Goal: Task Accomplishment & Management: Manage account settings

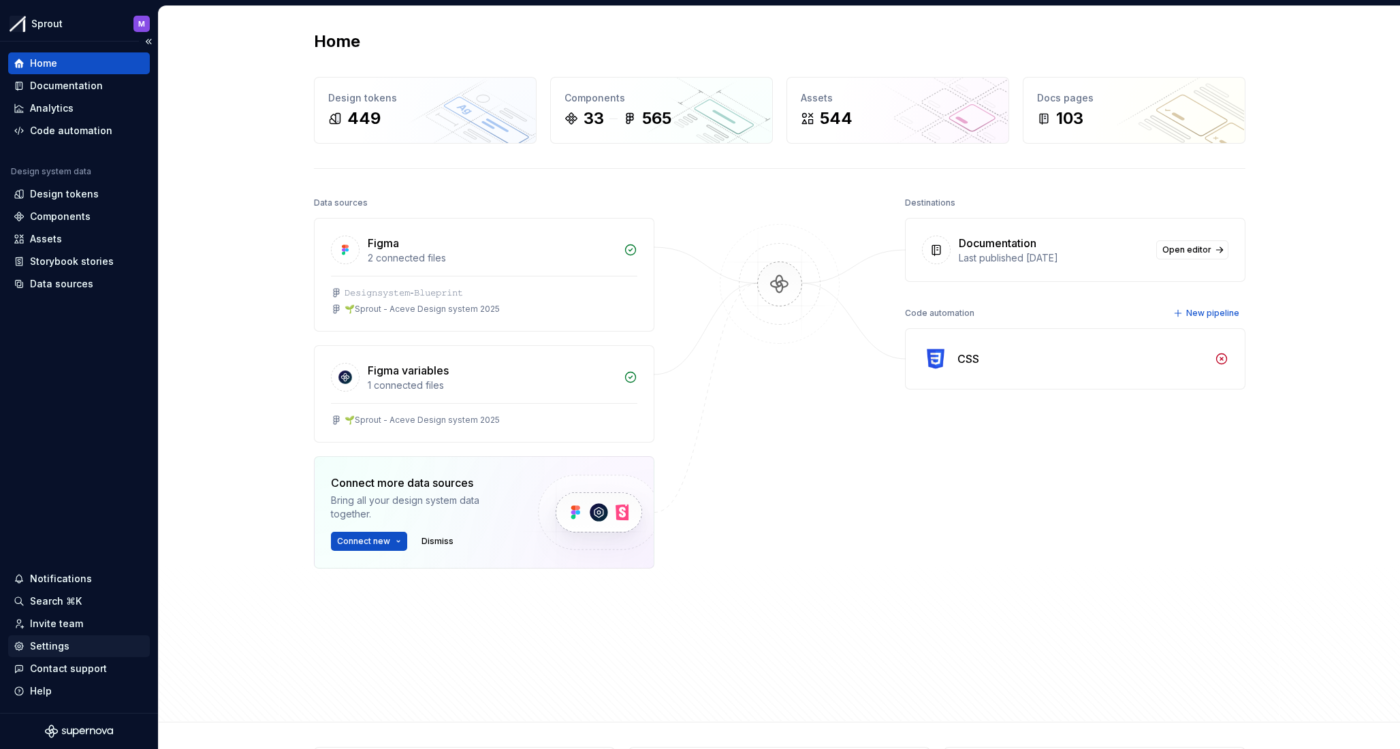
click at [53, 648] on div "Settings" at bounding box center [50, 646] width 40 height 14
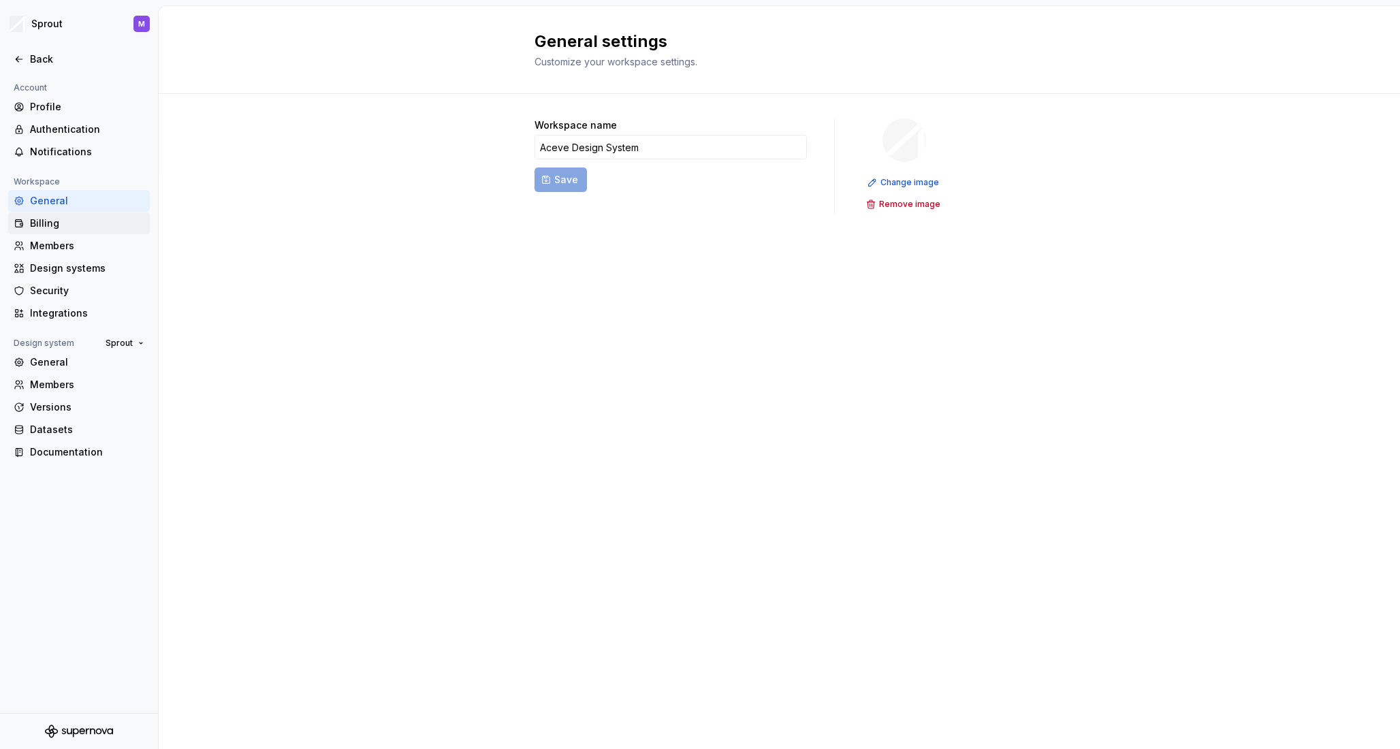
click at [74, 222] on div "Billing" at bounding box center [87, 224] width 114 height 14
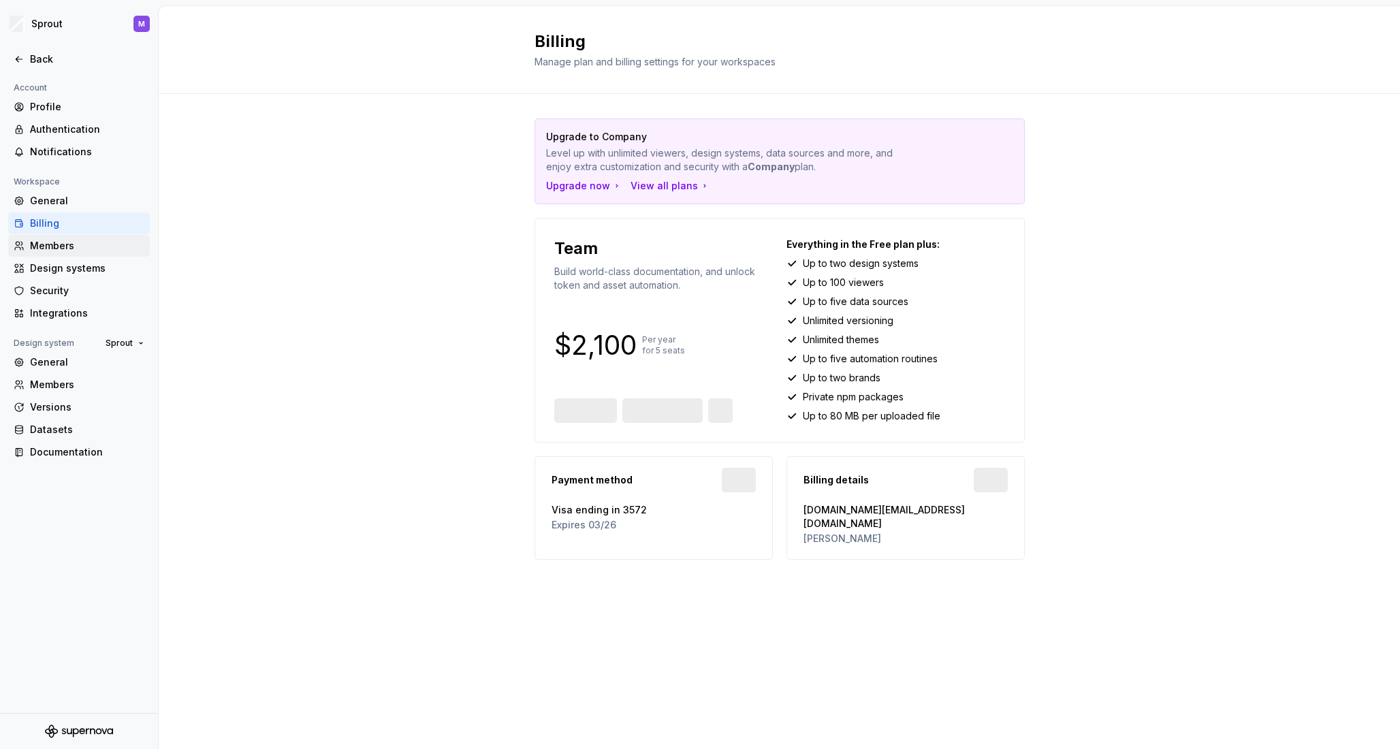
click at [65, 251] on div "Members" at bounding box center [87, 246] width 114 height 14
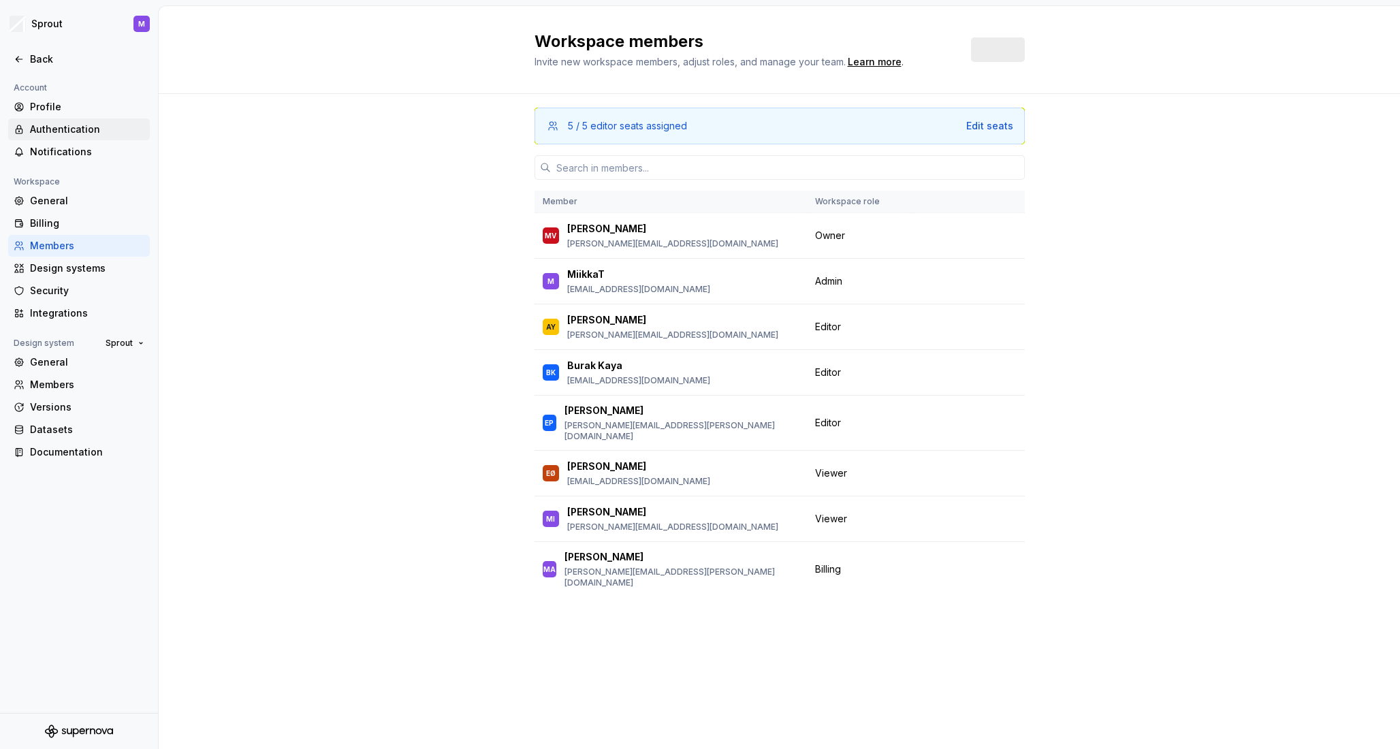
click at [73, 123] on div "Authentication" at bounding box center [87, 130] width 114 height 14
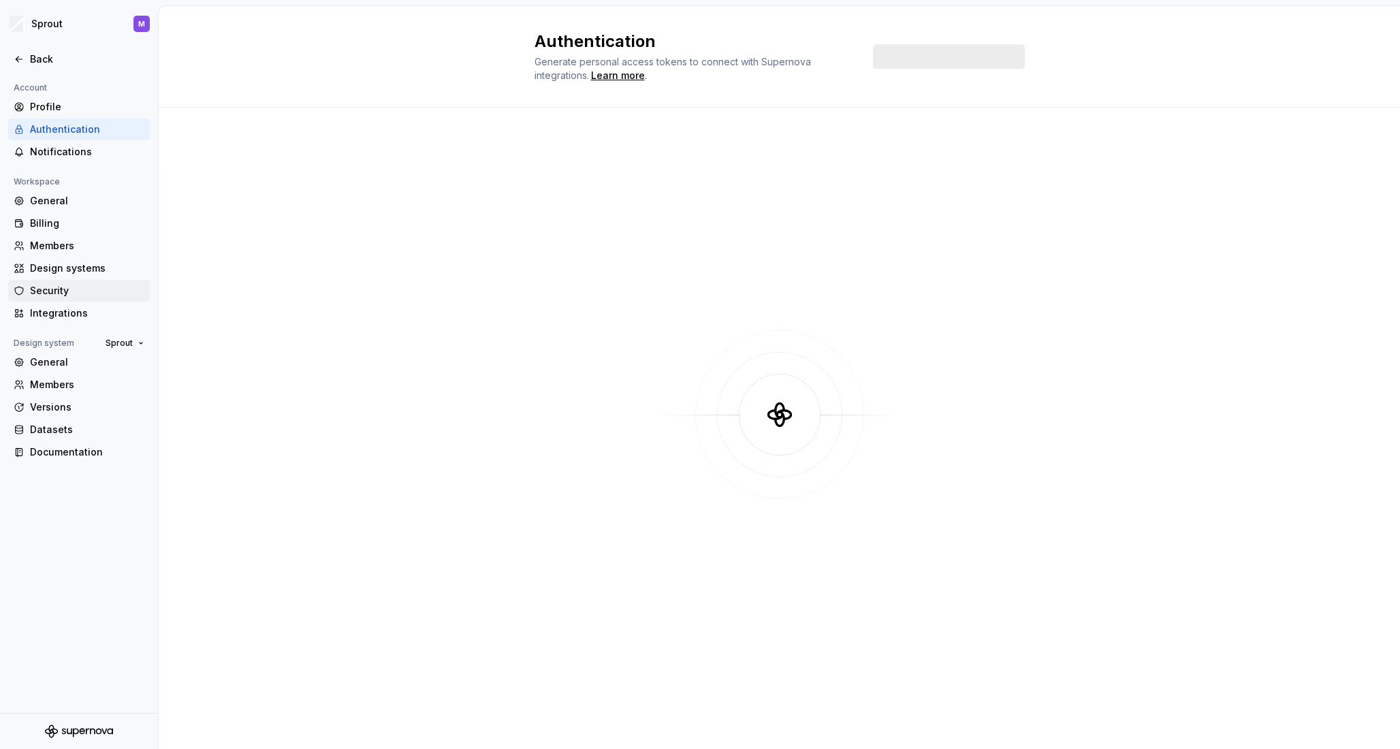
click at [71, 300] on div "Security" at bounding box center [79, 291] width 142 height 22
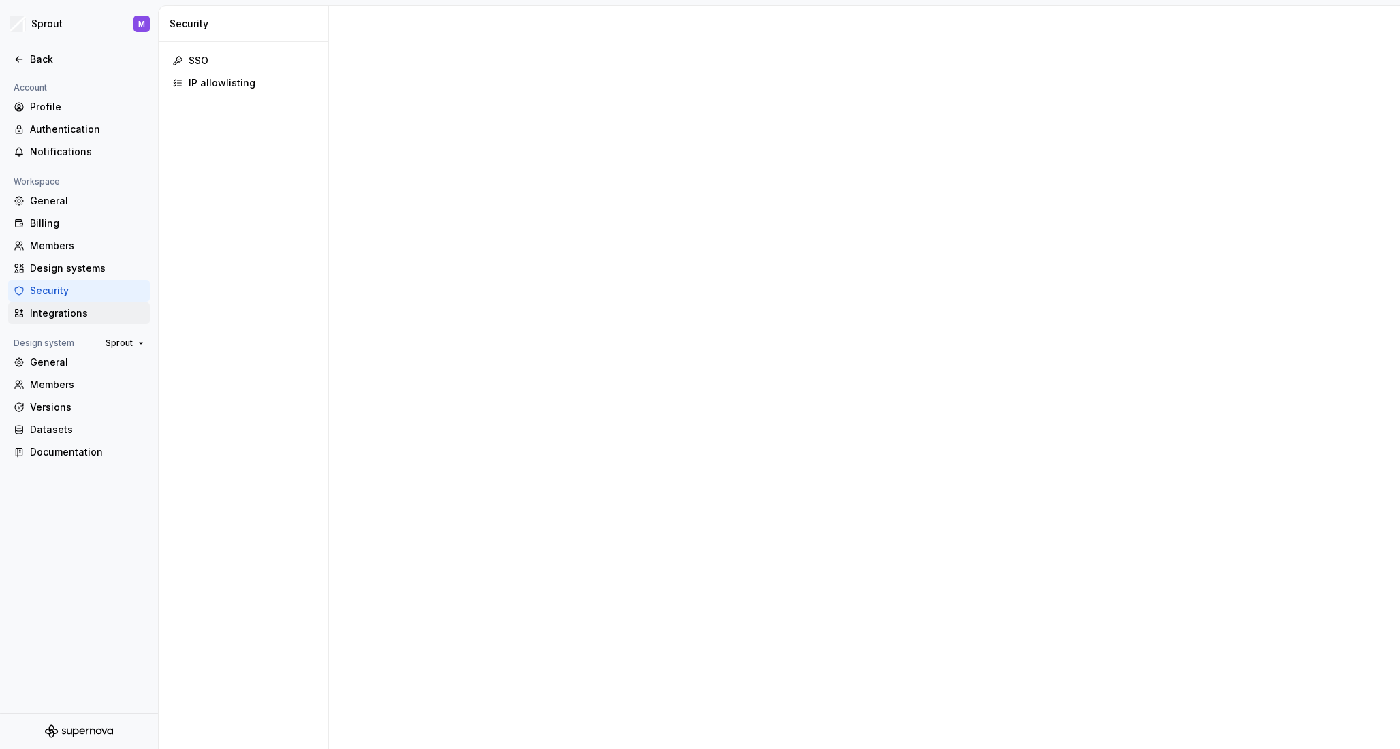
click at [69, 310] on div "Integrations" at bounding box center [87, 313] width 114 height 14
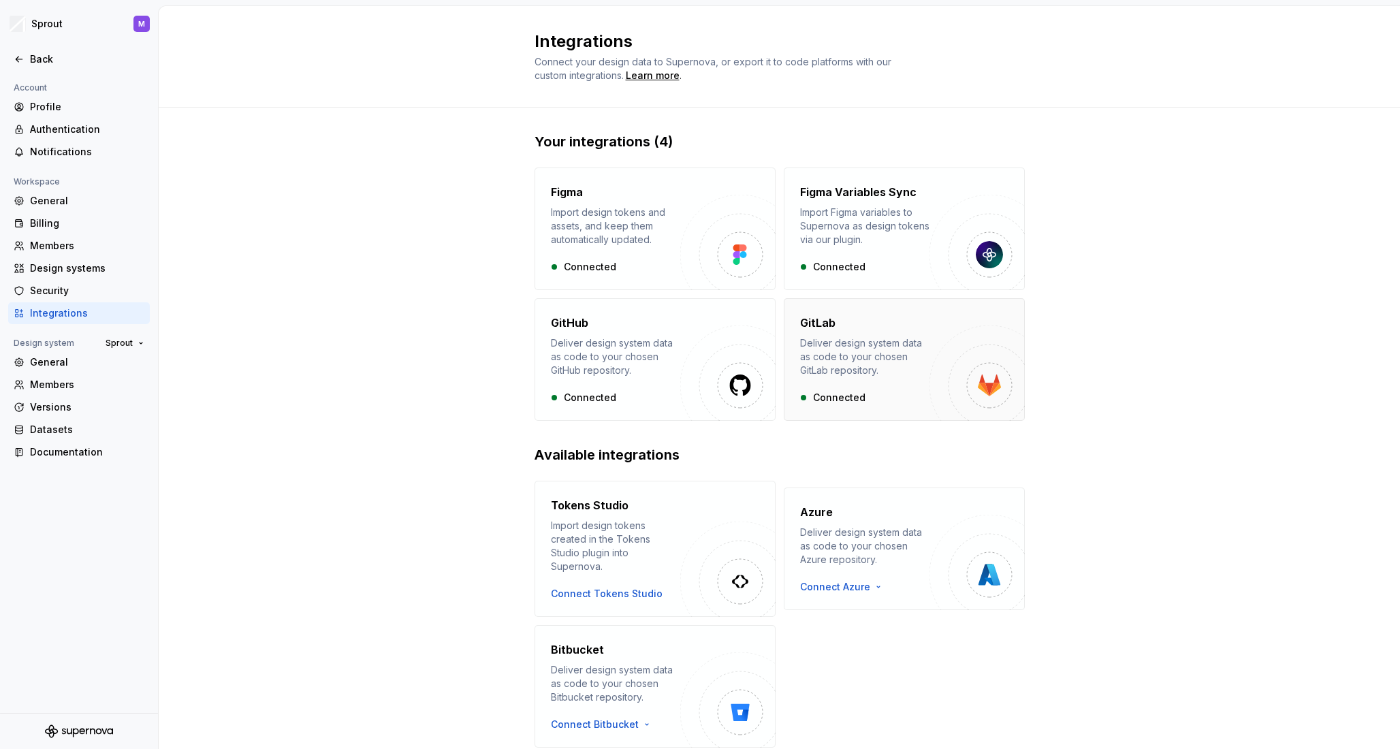
click at [947, 385] on img "button" at bounding box center [977, 373] width 95 height 95
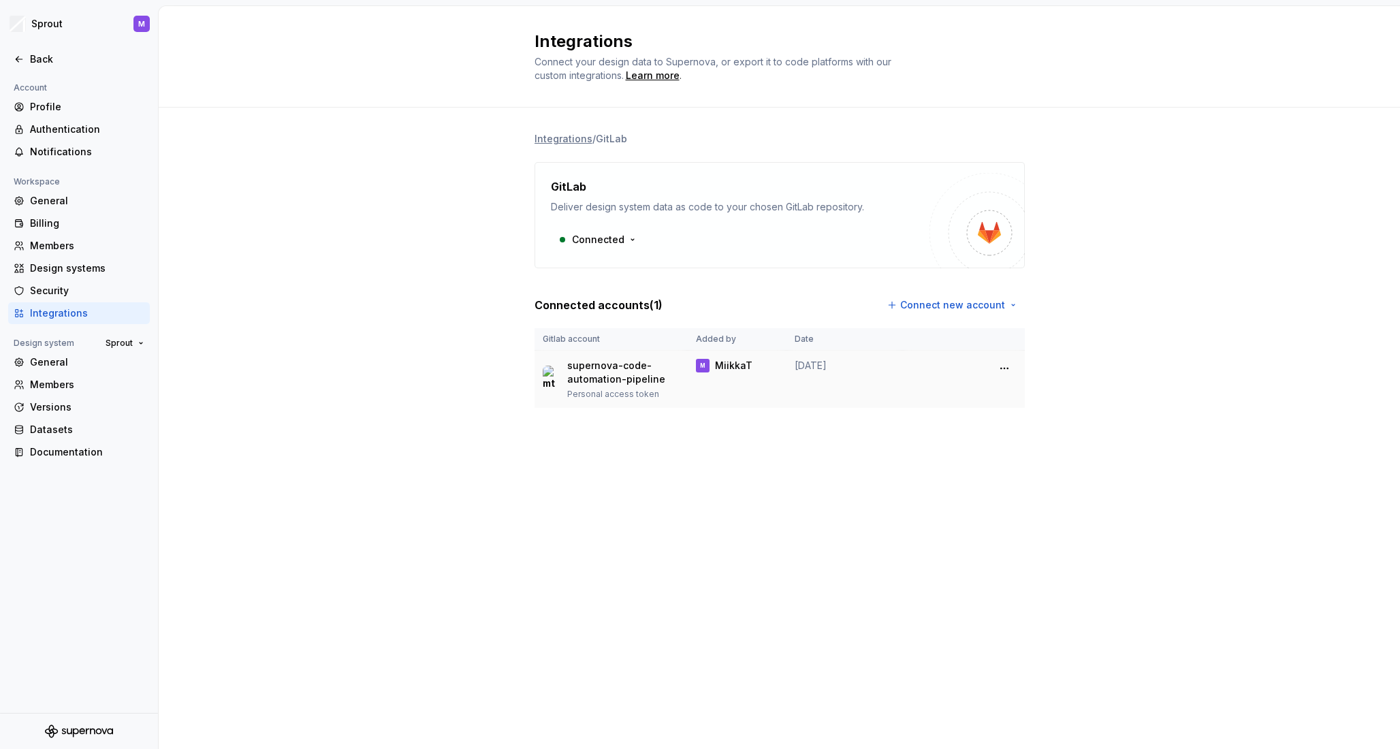
click at [594, 377] on p "supernova-code-automation-pipeline" at bounding box center [623, 372] width 112 height 27
click at [1002, 364] on html "Sprout M Back Account Profile Authentication Notifications Workspace General Bi…" at bounding box center [700, 374] width 1400 height 749
click at [949, 306] on html "Sprout M Back Account Profile Authentication Notifications Workspace General Bi…" at bounding box center [700, 374] width 1400 height 749
click at [981, 300] on html "Sprout M Back Account Profile Authentication Notifications Workspace General Bi…" at bounding box center [700, 374] width 1400 height 749
click at [977, 361] on div "Use a personal access token" at bounding box center [963, 356] width 139 height 14
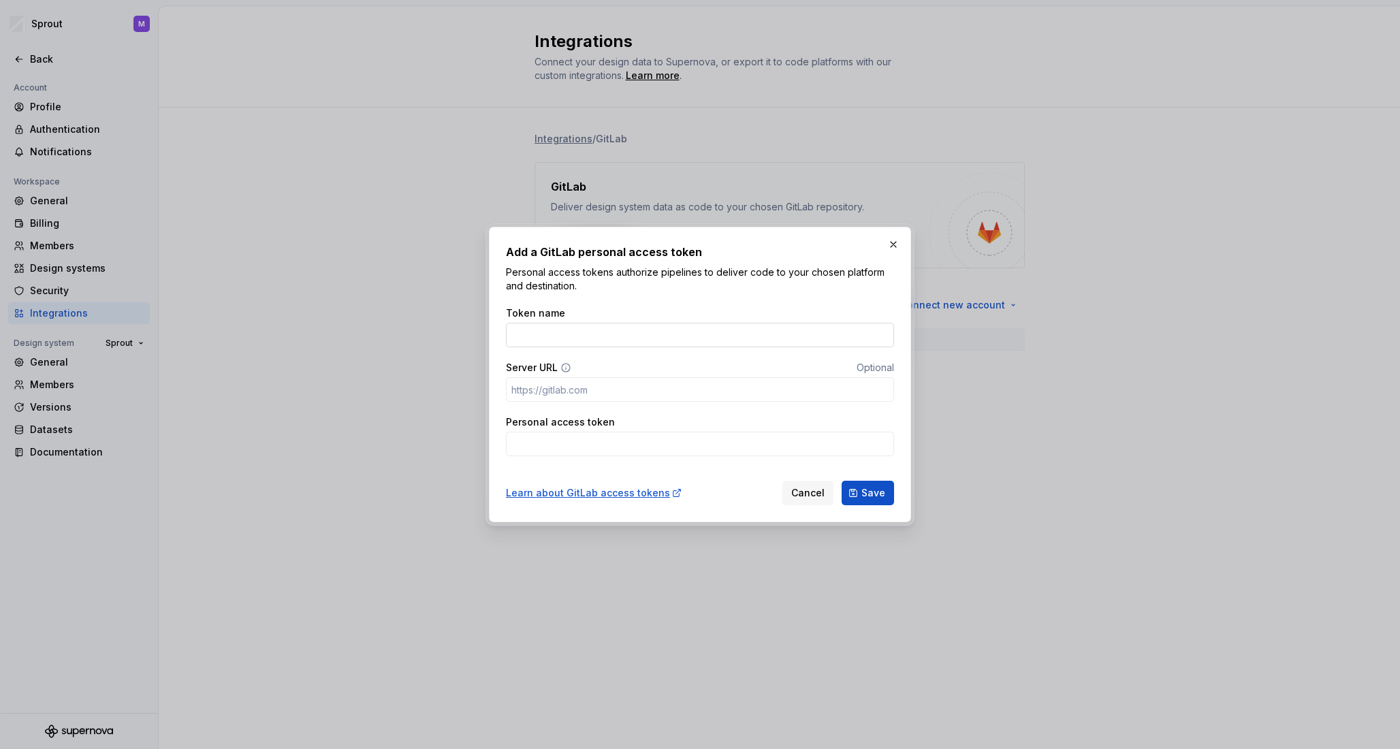
click at [678, 346] on input "Token name" at bounding box center [700, 335] width 388 height 25
paste input "glpat-utM4KZTzPzqy4Dz1uWKE"
type input "glpat-utM4KZTzPzqy4Dz1uWKE"
click at [690, 341] on input "glpat-utM4KZTzPzqy4Dz1uWKE" at bounding box center [700, 335] width 388 height 25
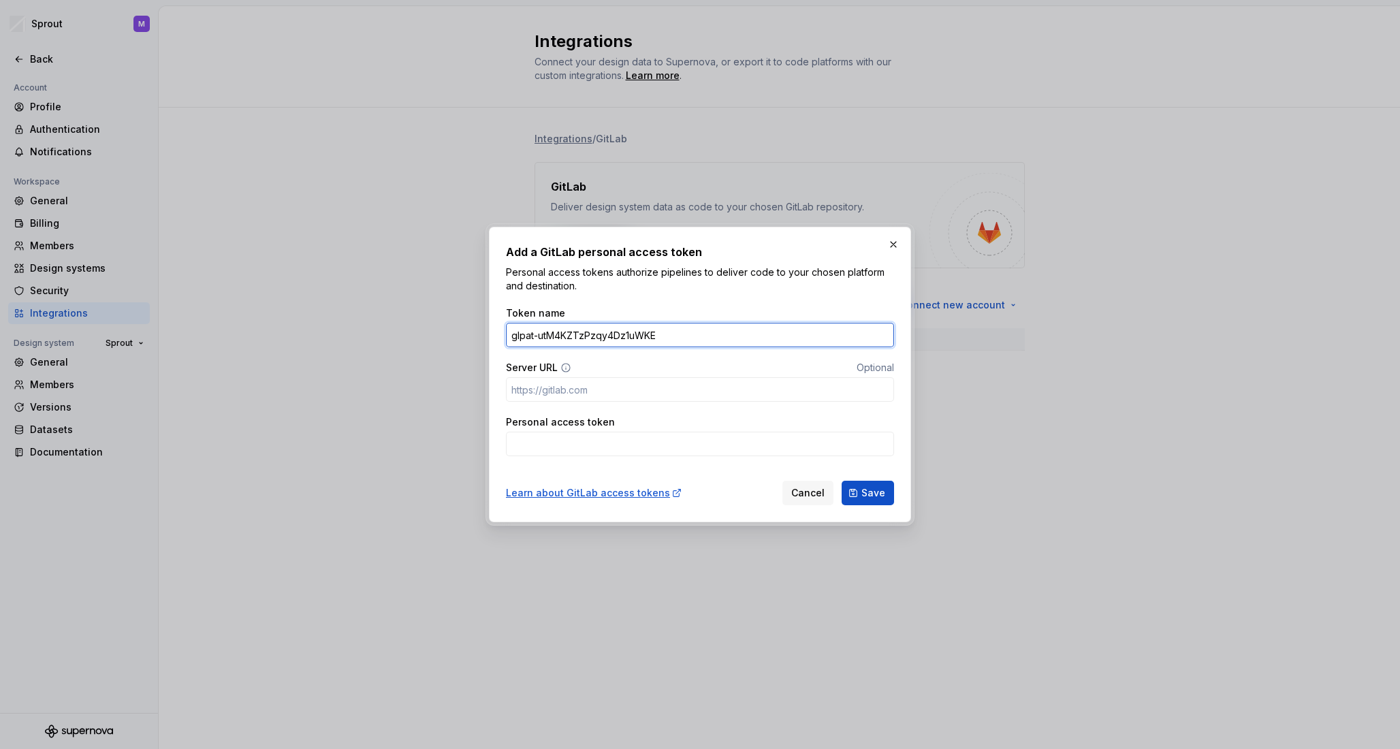
click at [690, 340] on input "glpat-utM4KZTzPzqy4Dz1uWKE" at bounding box center [700, 335] width 388 height 25
type input "gitlab-style-automation-toke"
click at [654, 394] on input "Server URL" at bounding box center [700, 389] width 388 height 25
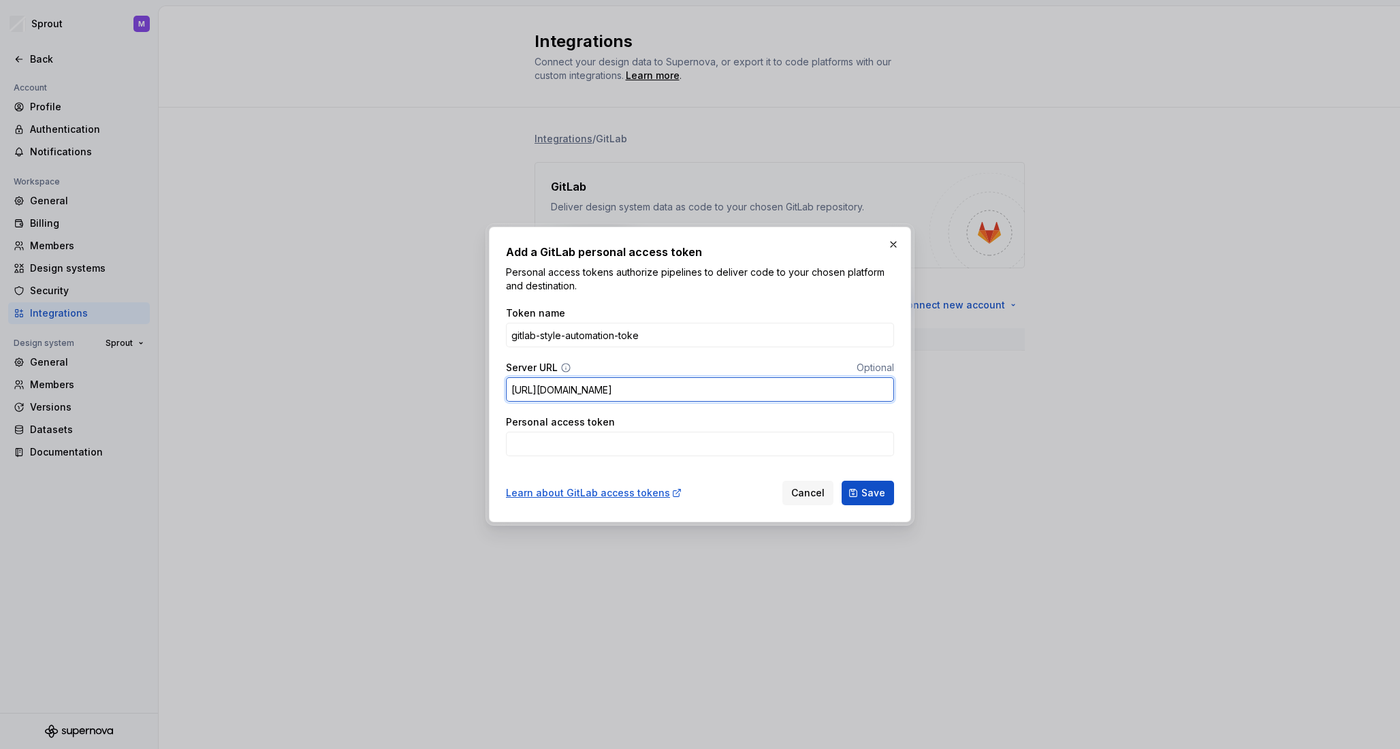
type input "[URL][DOMAIN_NAME]"
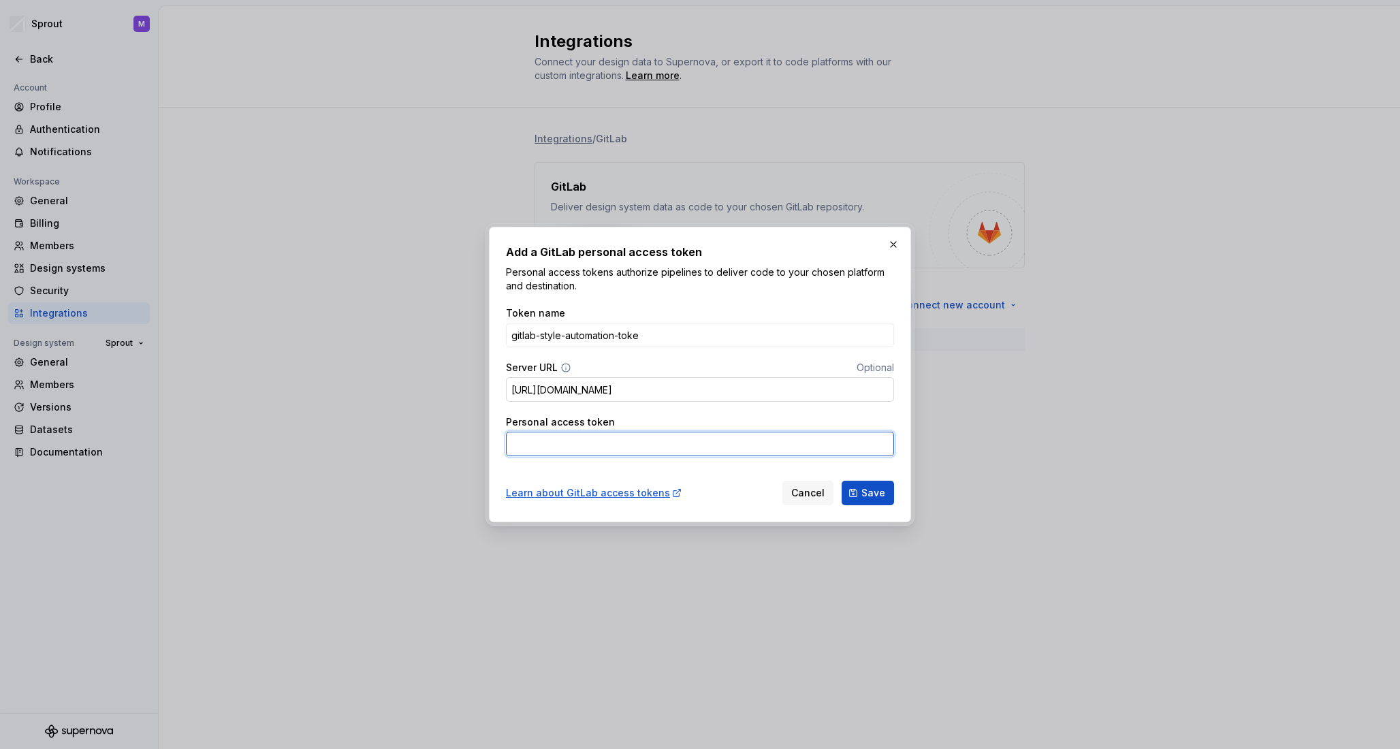
paste input "glpat-utM4KZTzPzqy4Dz1uWKE"
type input "glpat-utM4KZTzPzqy4Dz1uWKE"
click at [869, 499] on span "Save" at bounding box center [874, 493] width 24 height 14
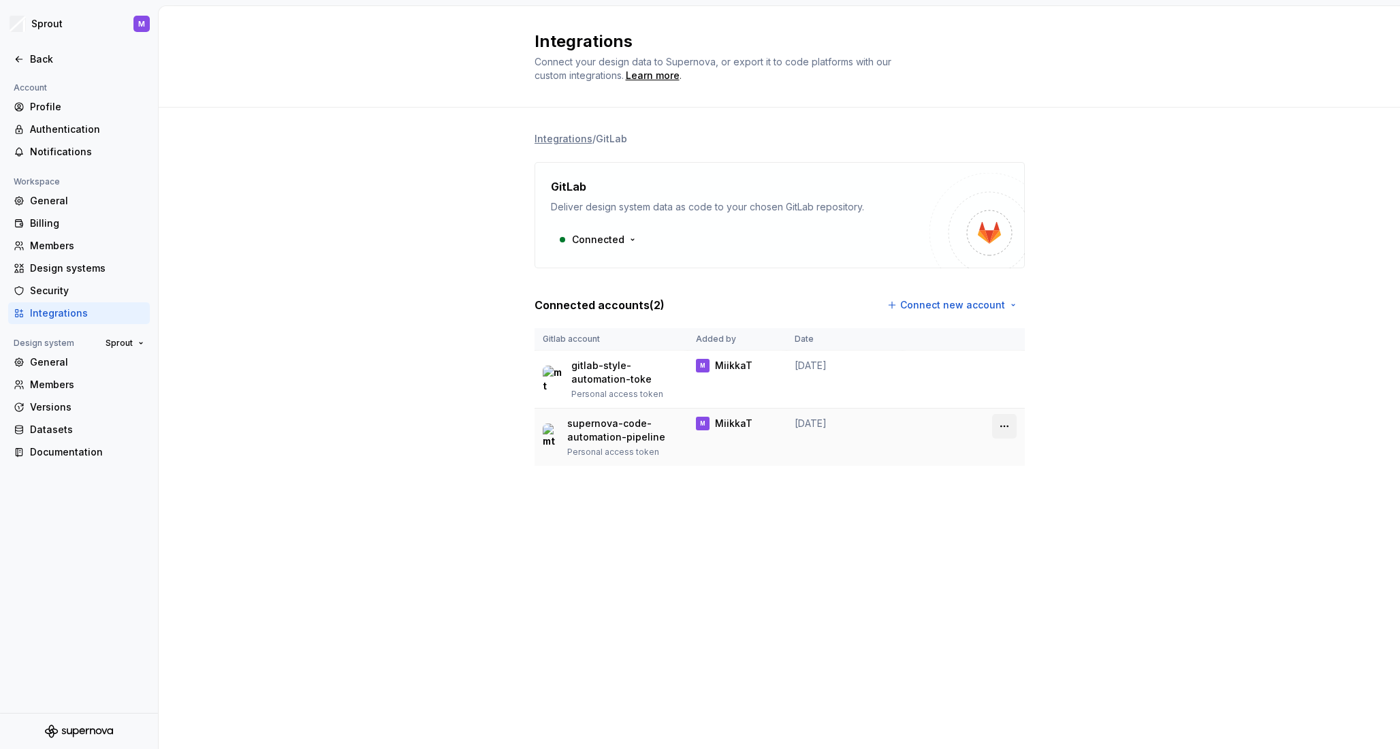
click at [1003, 430] on html "Sprout M Back Account Profile Authentication Notifications Workspace General Bi…" at bounding box center [700, 374] width 1400 height 749
click at [736, 643] on html "Sprout M Back Account Profile Authentication Notifications Workspace General Bi…" at bounding box center [700, 374] width 1400 height 749
click at [39, 54] on div "Back" at bounding box center [87, 59] width 114 height 14
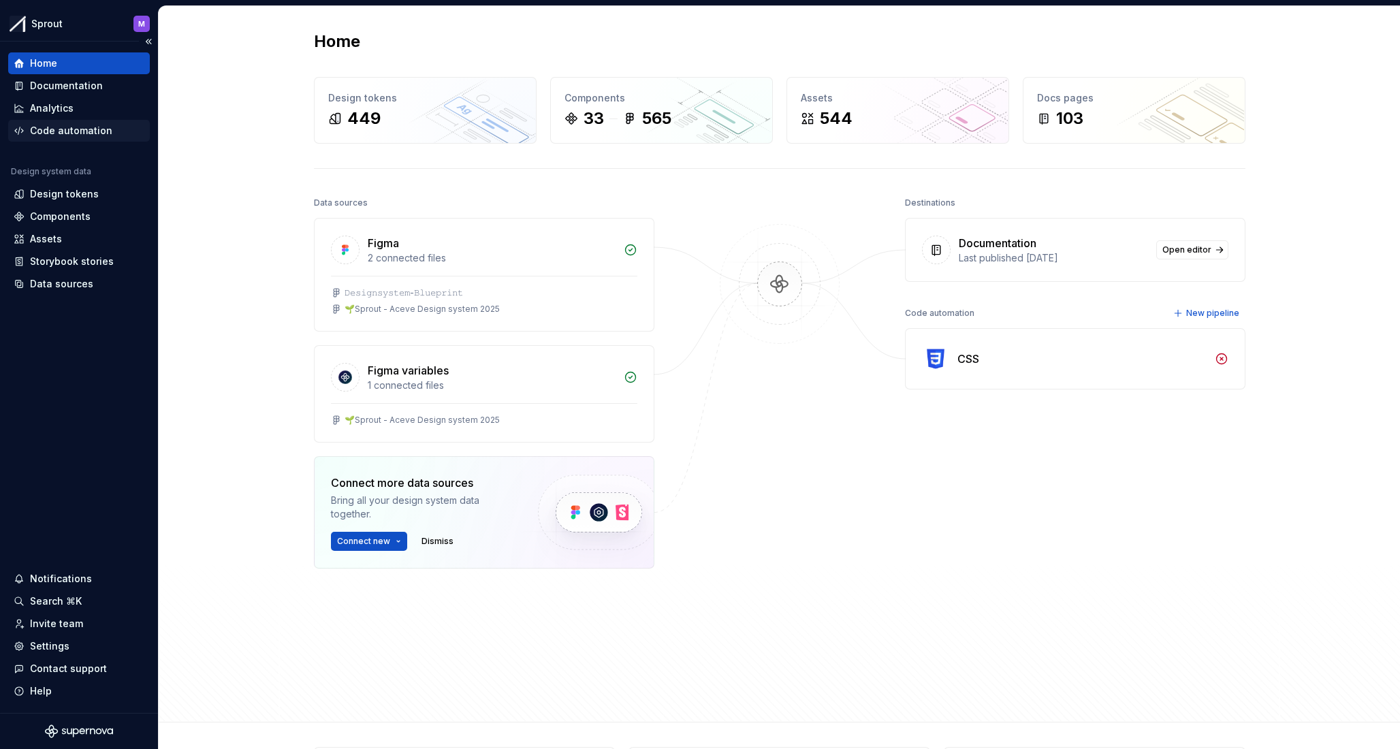
click at [95, 139] on div "Code automation" at bounding box center [79, 131] width 142 height 22
